Goal: Task Accomplishment & Management: Complete application form

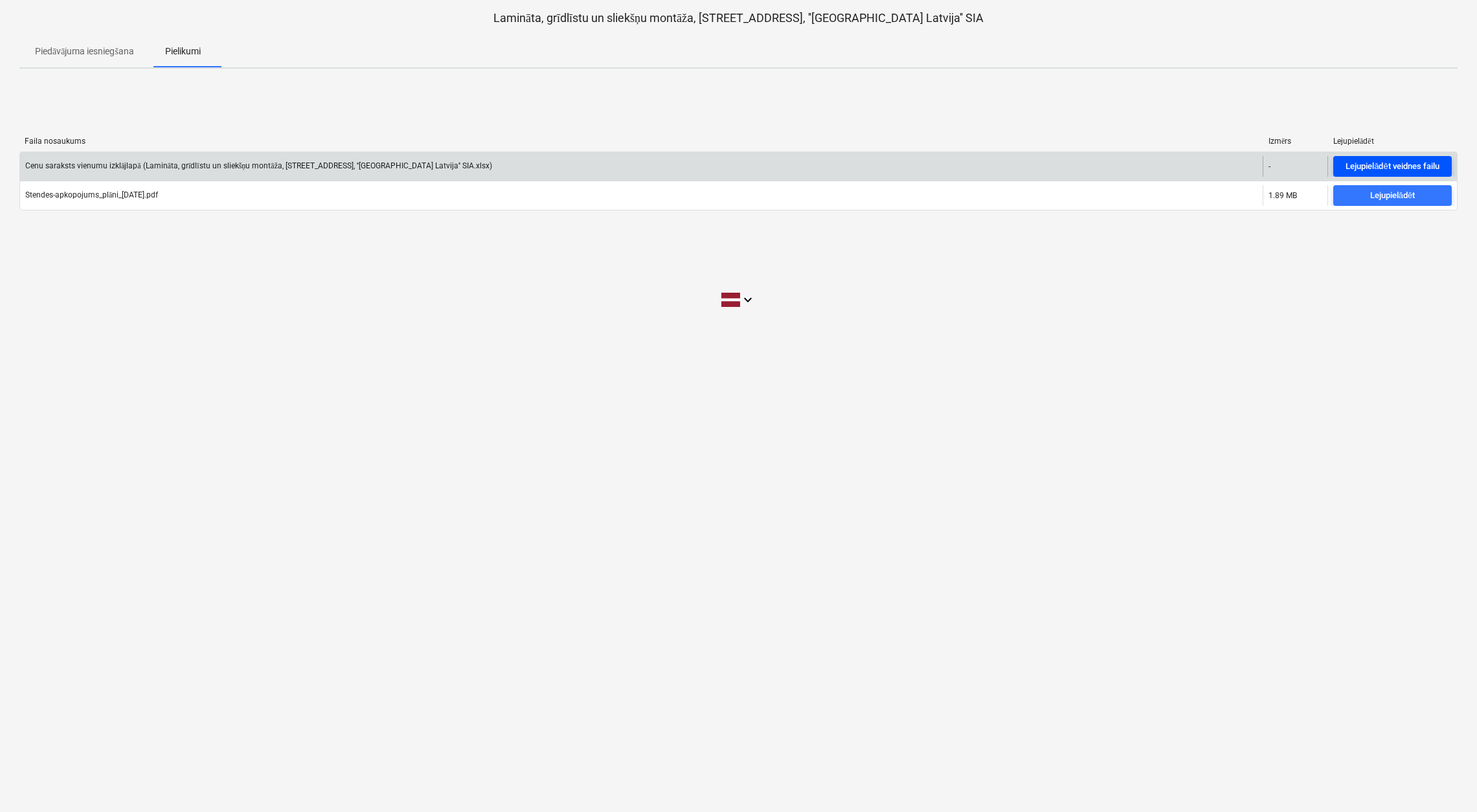
click at [1413, 167] on div "Lejupielādēt veidnes failu" at bounding box center [1391, 167] width 93 height 15
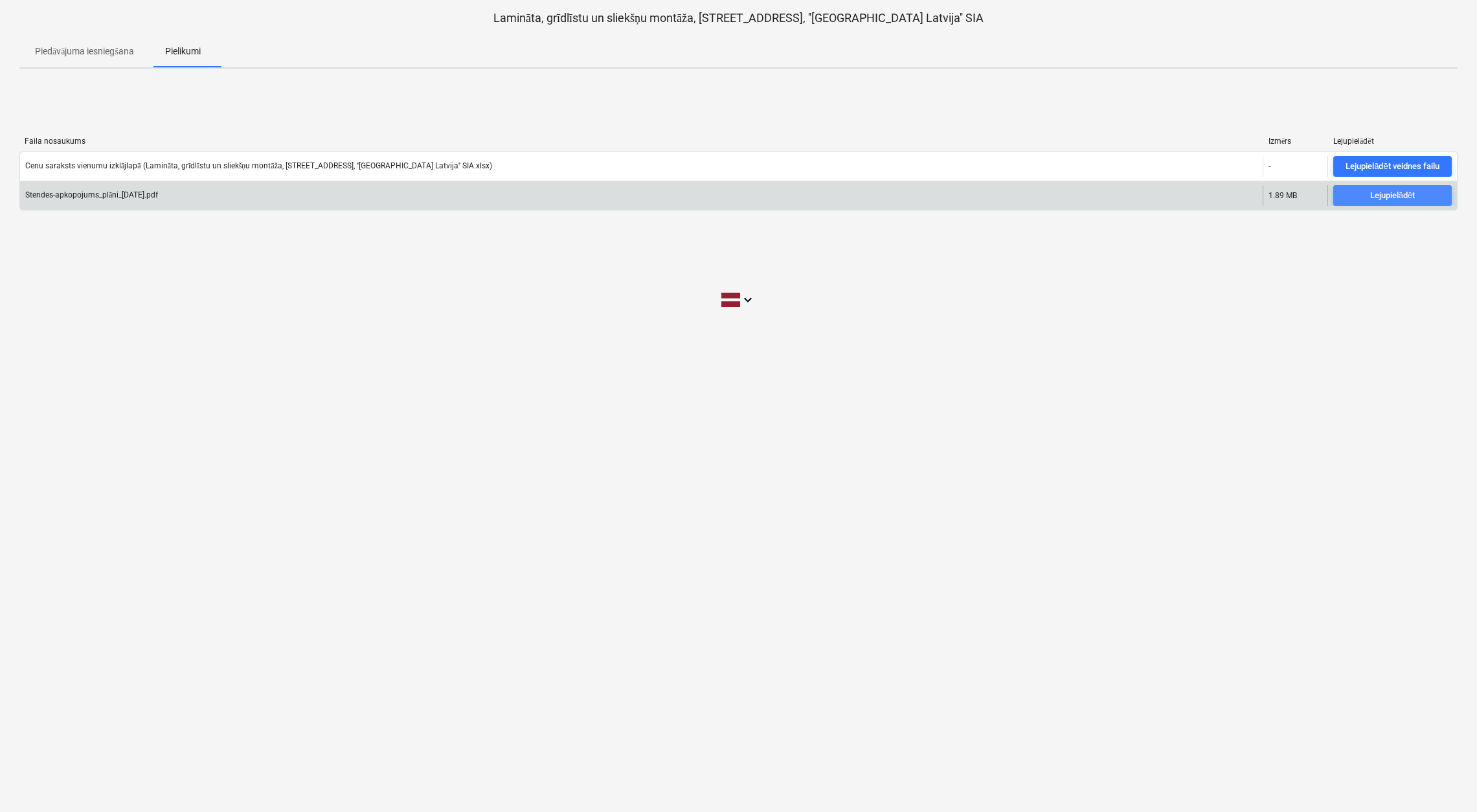
click at [1390, 193] on div "Lejupielādēt" at bounding box center [1392, 196] width 45 height 15
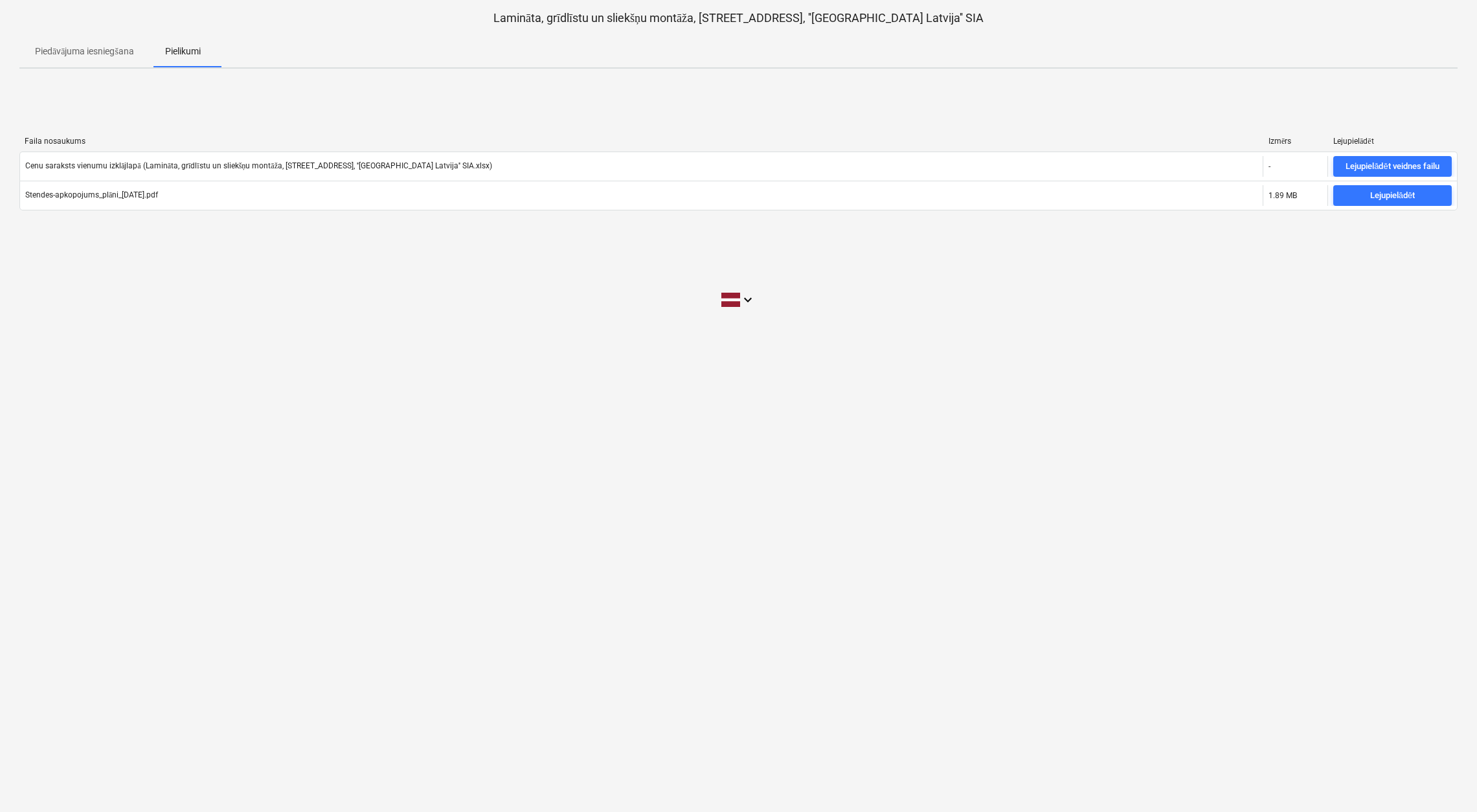
click at [64, 52] on p "Piedāvājuma iesniegšana" at bounding box center [85, 52] width 99 height 14
click at [82, 54] on p "Piedāvājuma iesniegšana" at bounding box center [85, 52] width 99 height 14
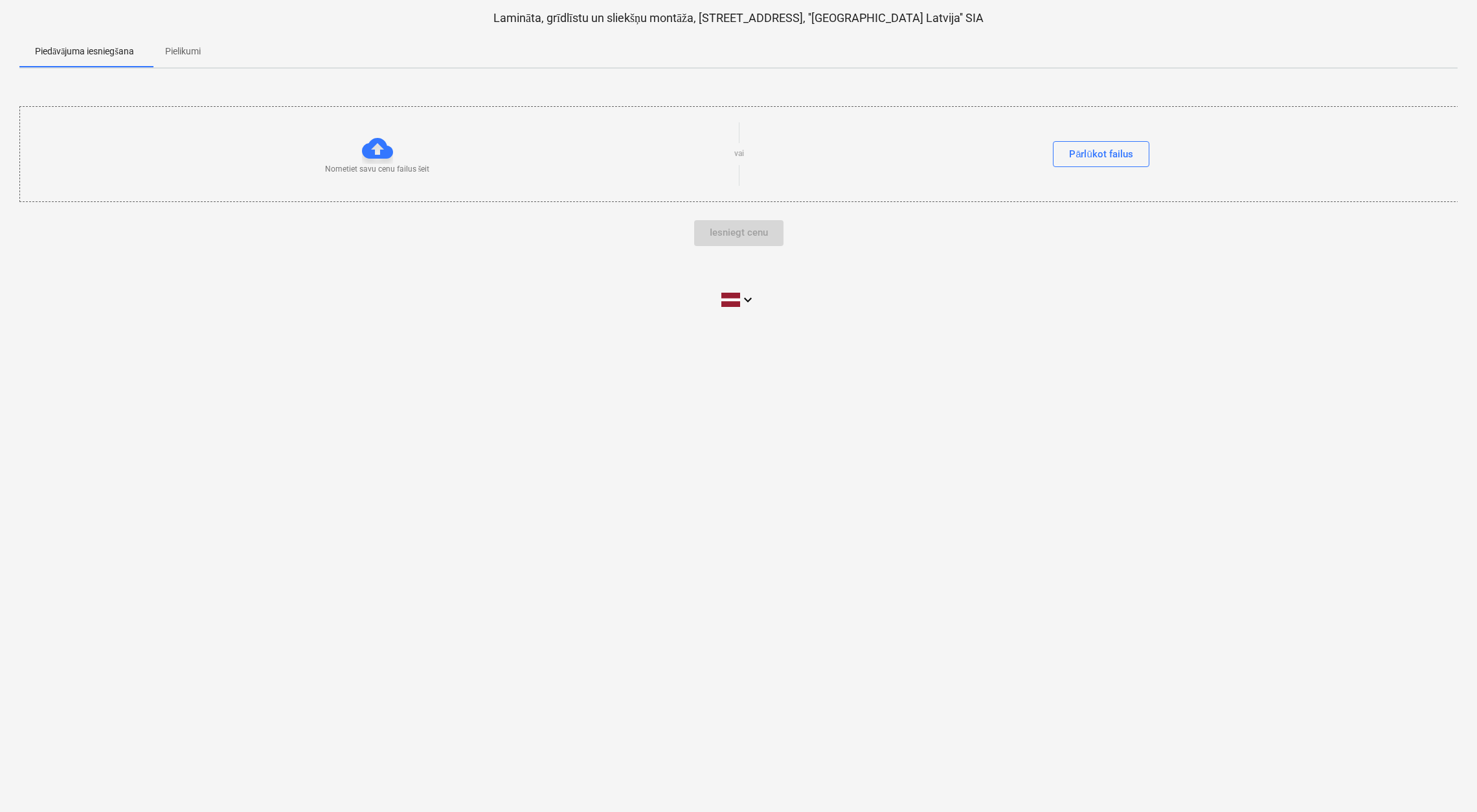
click at [750, 237] on div "Iesniegt cenu" at bounding box center [738, 233] width 1438 height 26
click at [378, 149] on div at bounding box center [378, 148] width 31 height 31
click at [1110, 154] on div "Pārlūkot failus" at bounding box center [1101, 154] width 64 height 17
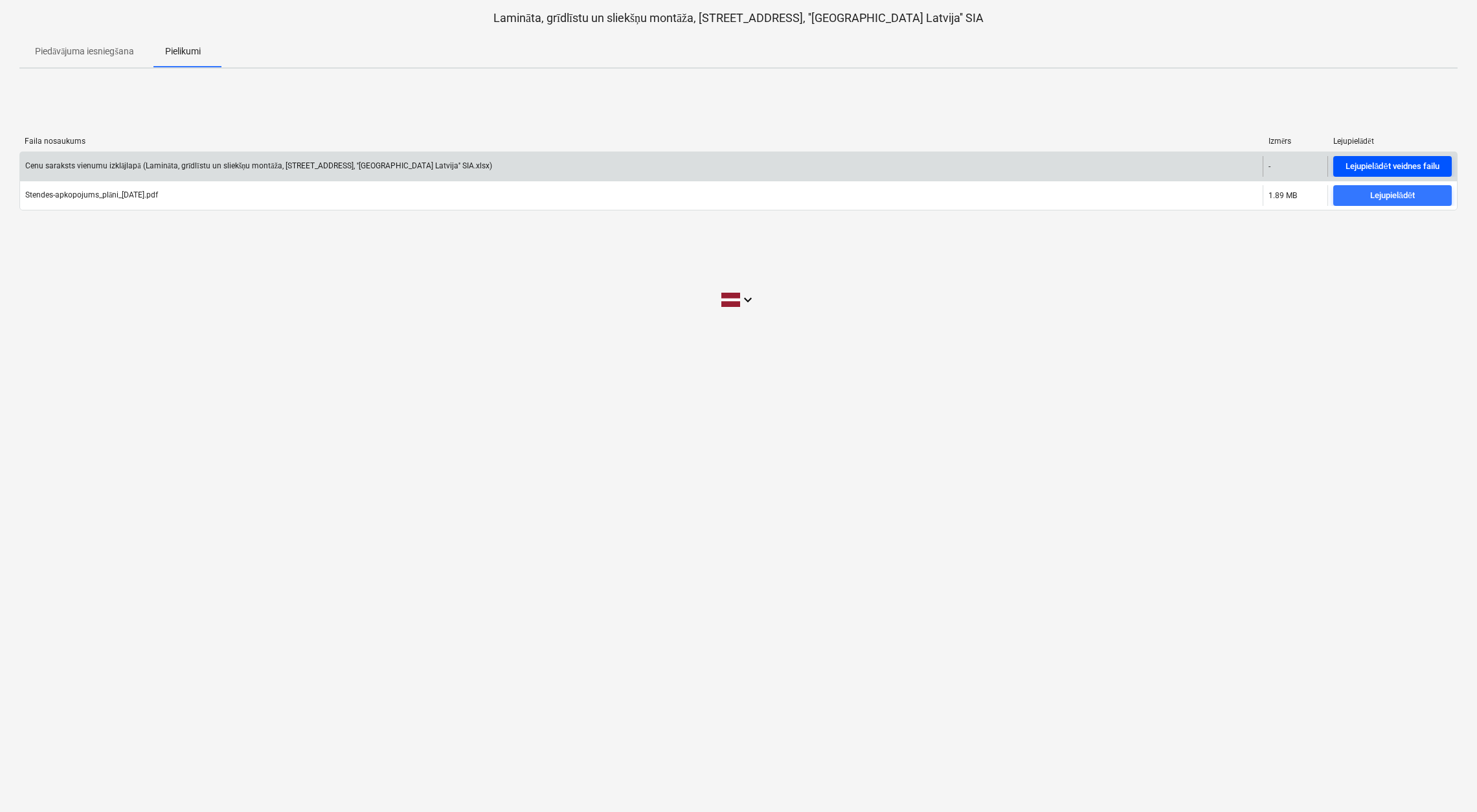
click at [1387, 162] on div "Lejupielādēt veidnes failu" at bounding box center [1391, 167] width 93 height 15
